Goal: Task Accomplishment & Management: Use online tool/utility

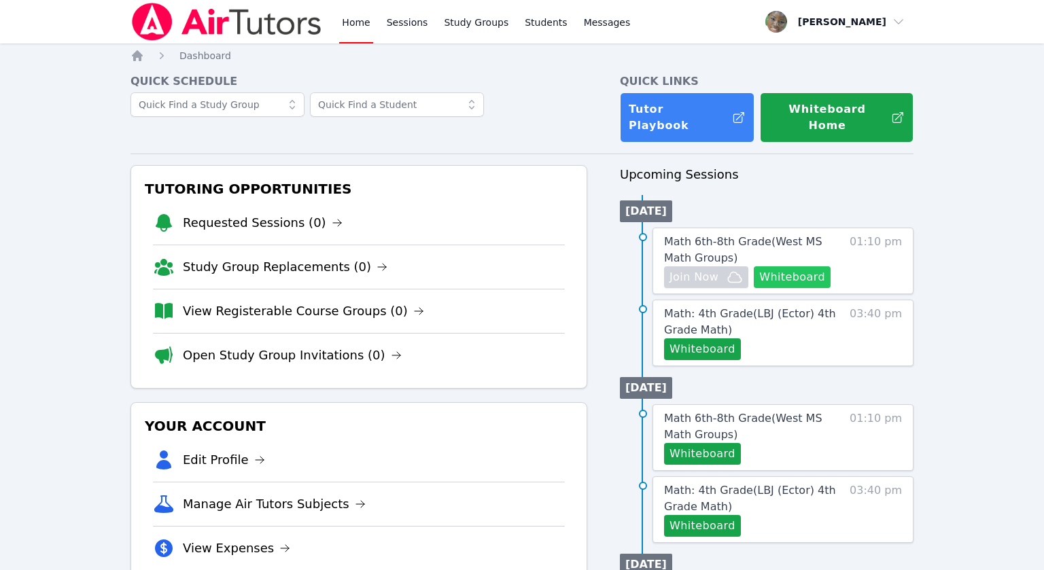
click at [804, 266] on button "Whiteboard" at bounding box center [791, 277] width 77 height 22
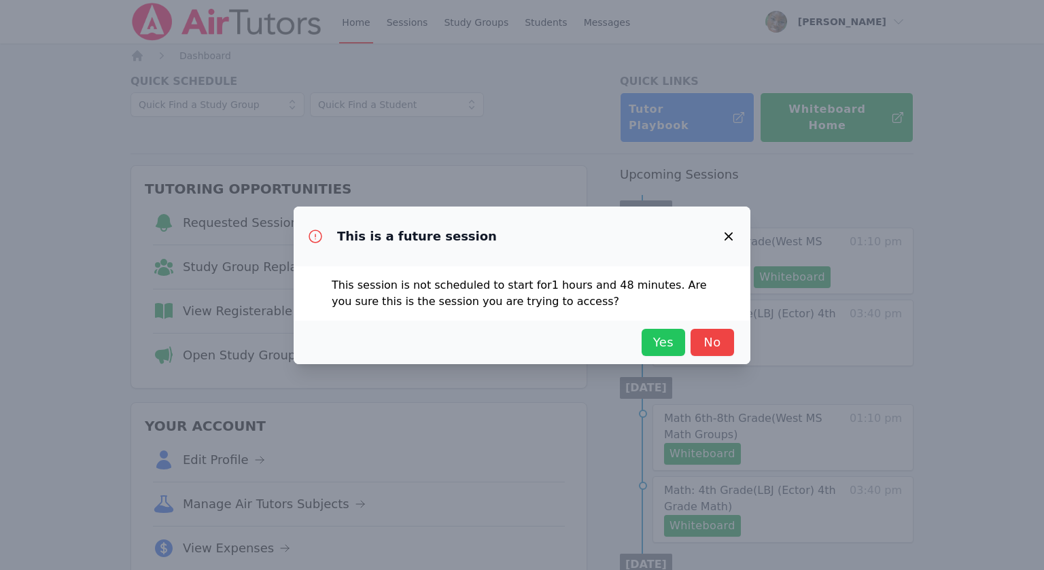
click at [662, 340] on span "Yes" at bounding box center [663, 342] width 30 height 19
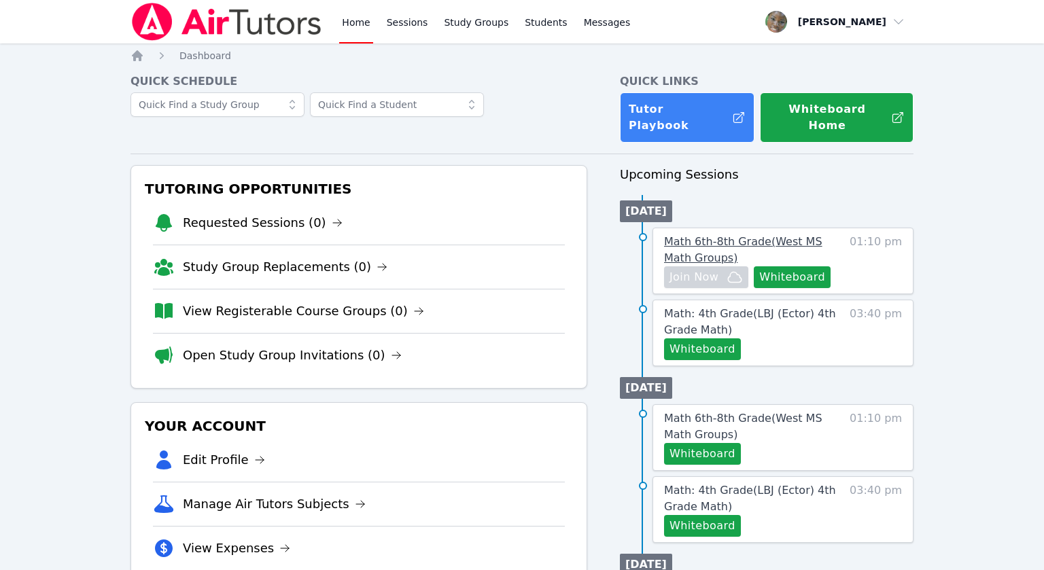
click at [714, 235] on span "Math 6th-8th Grade ( [GEOGRAPHIC_DATA] Math Groups )" at bounding box center [743, 249] width 158 height 29
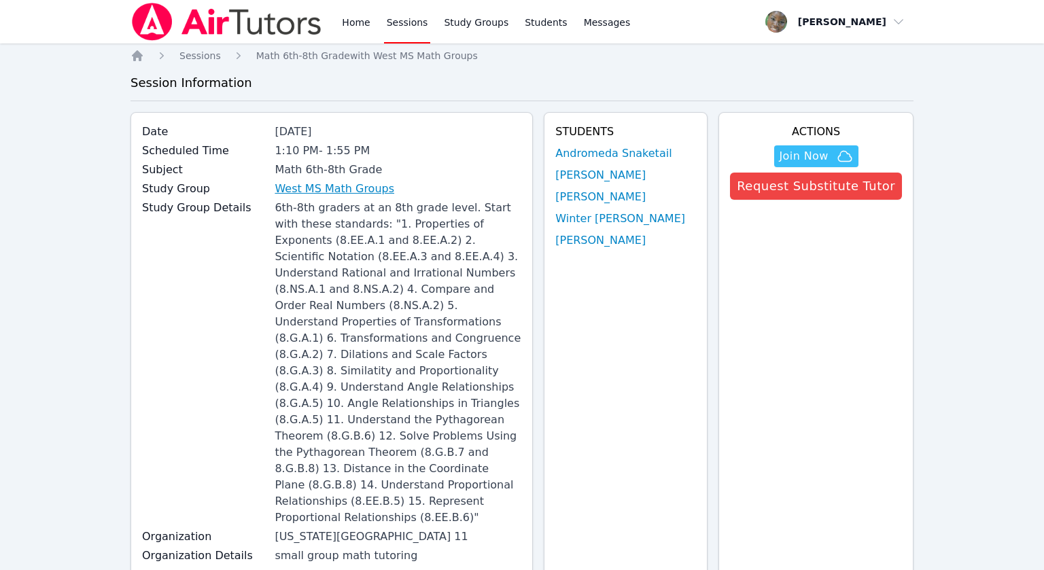
click at [336, 188] on link "West MS Math Groups" at bounding box center [334, 189] width 120 height 16
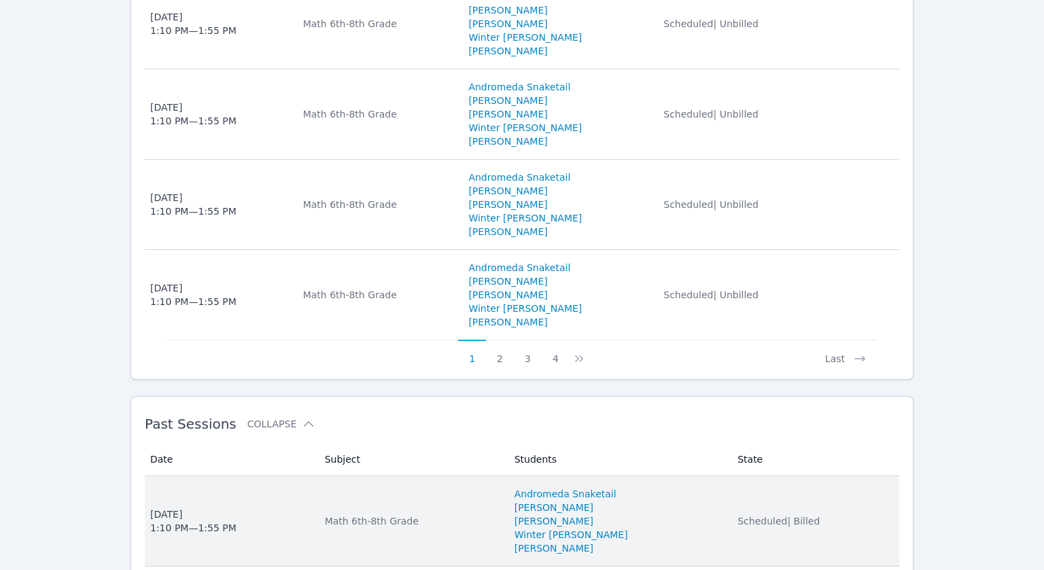
scroll to position [1493, 0]
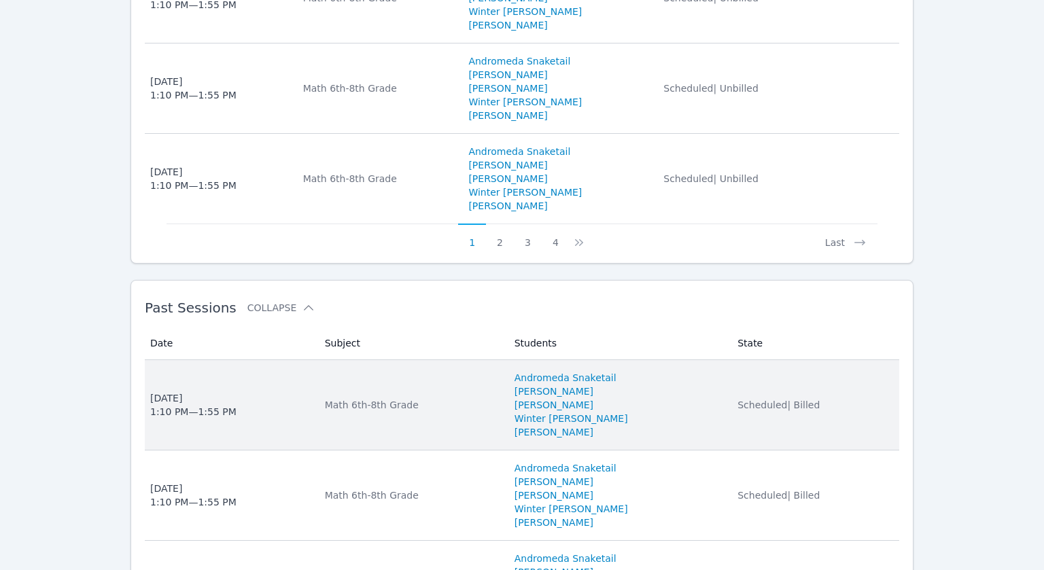
click at [316, 366] on td "Date [DATE] 1:10 PM — 1:55 PM" at bounding box center [231, 405] width 172 height 90
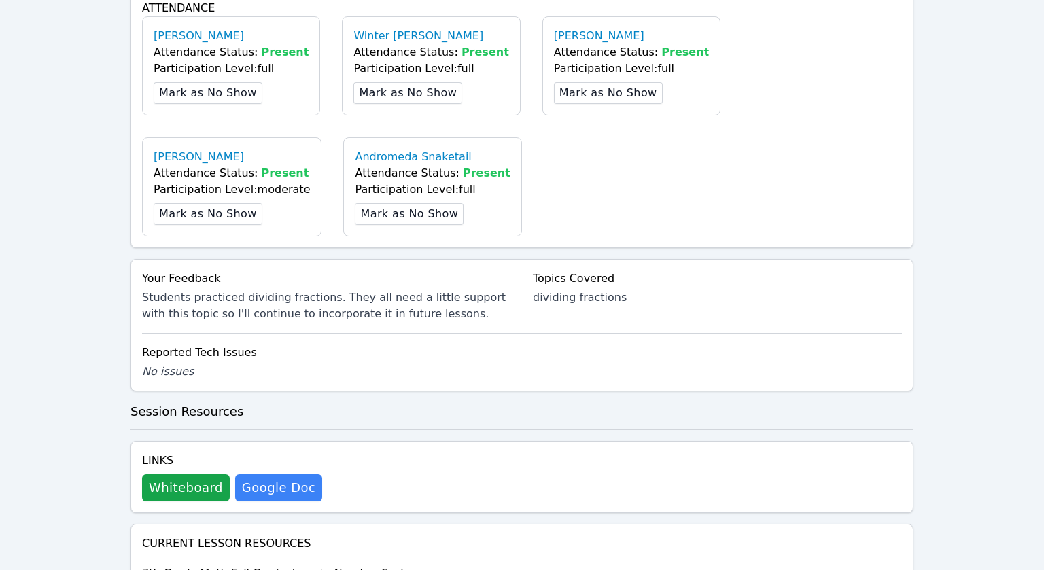
scroll to position [688, 0]
click at [181, 474] on button "Whiteboard" at bounding box center [186, 487] width 88 height 27
